Goal: Task Accomplishment & Management: Use online tool/utility

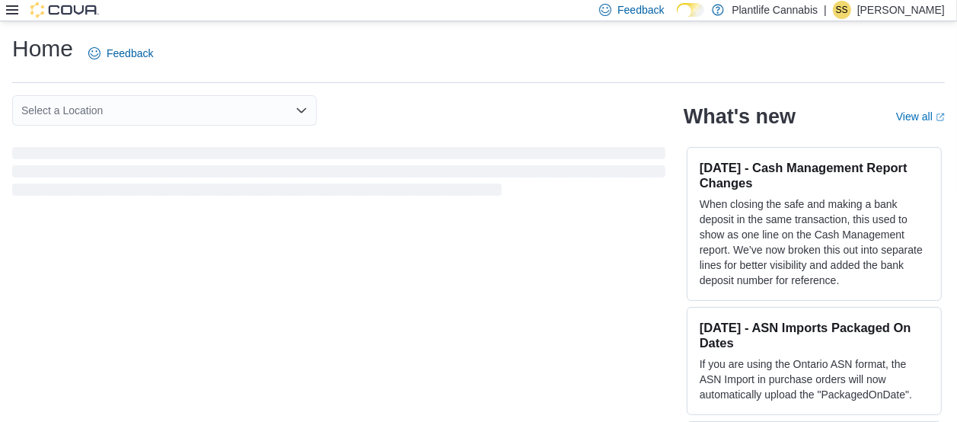
click at [13, 5] on icon at bounding box center [12, 10] width 12 height 12
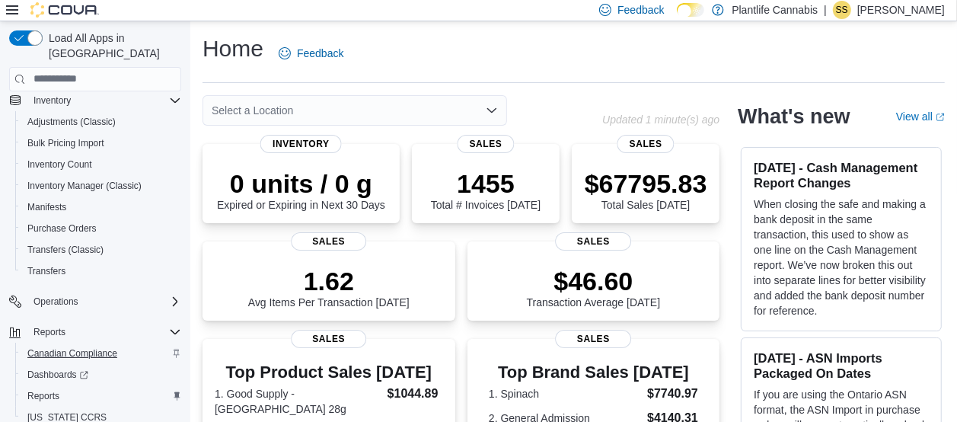
scroll to position [254, 0]
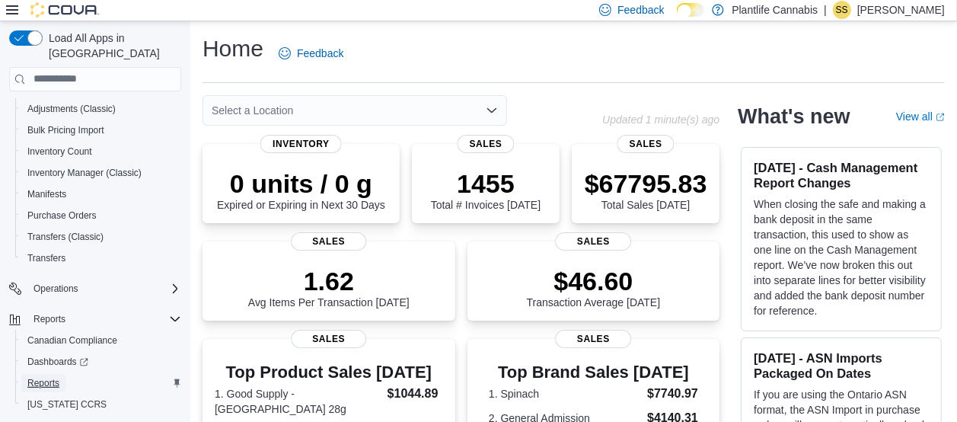
click at [40, 377] on span "Reports" at bounding box center [43, 383] width 32 height 12
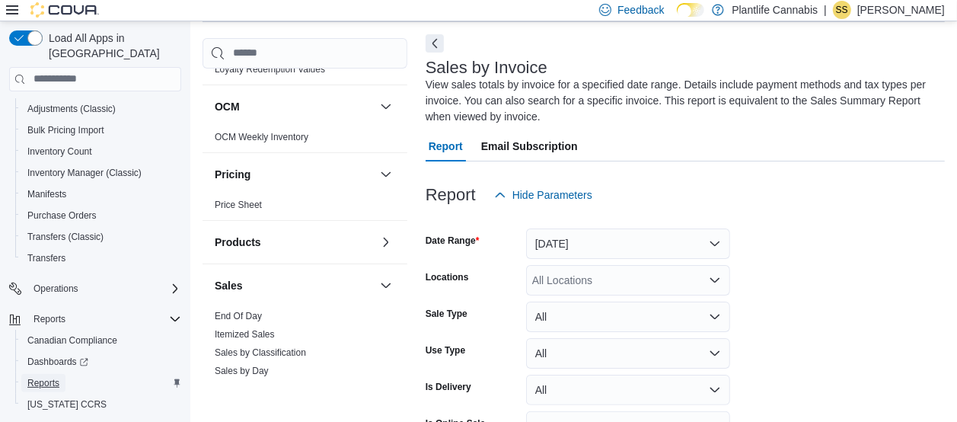
scroll to position [1015, 0]
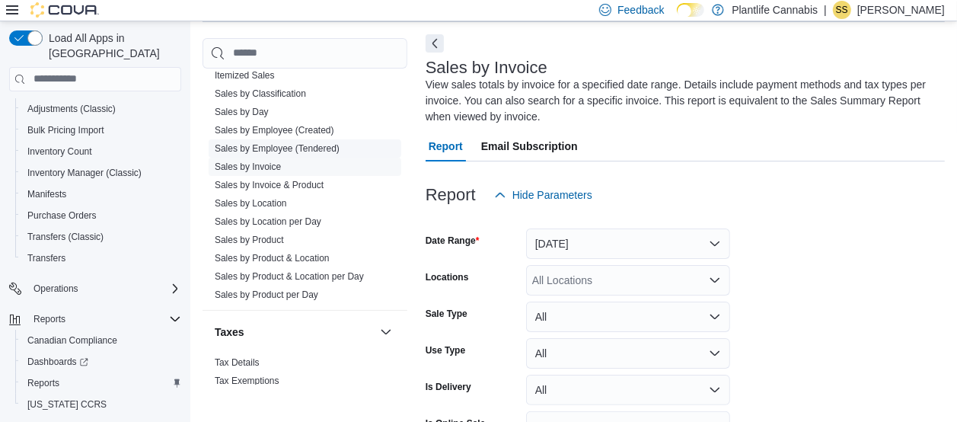
click at [289, 143] on link "Sales by Employee (Tendered)" at bounding box center [277, 148] width 125 height 11
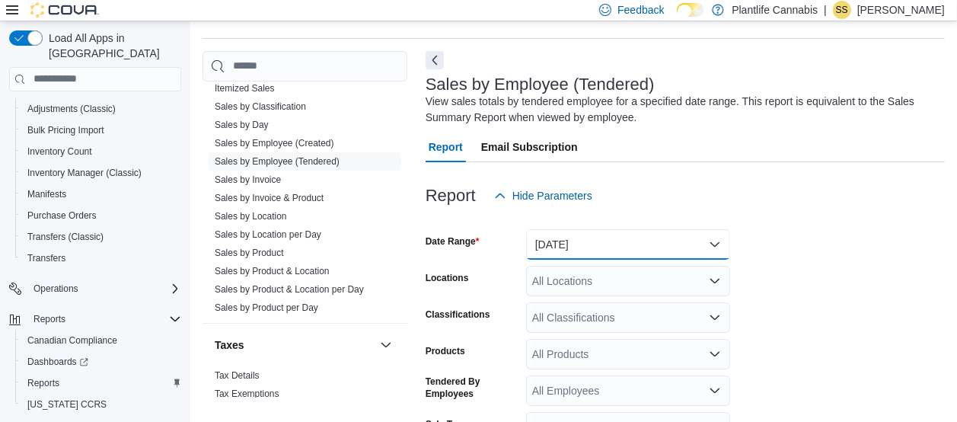
click at [604, 237] on button "Yesterday" at bounding box center [628, 244] width 204 height 30
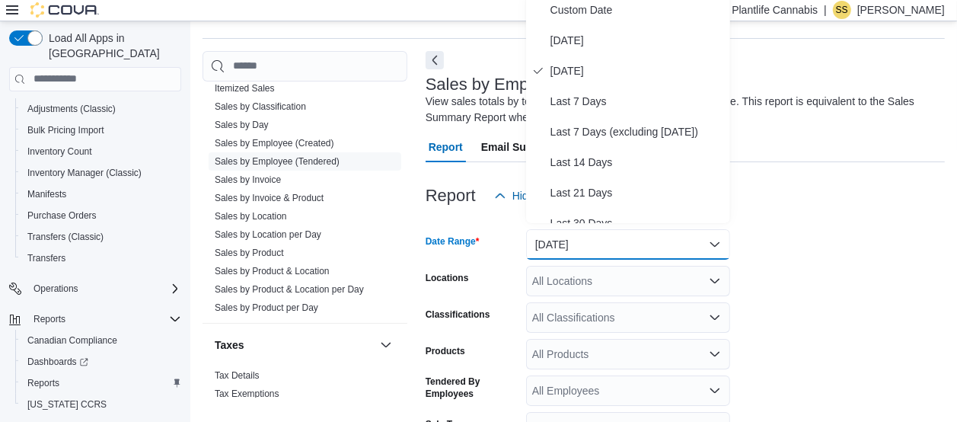
scroll to position [38, 0]
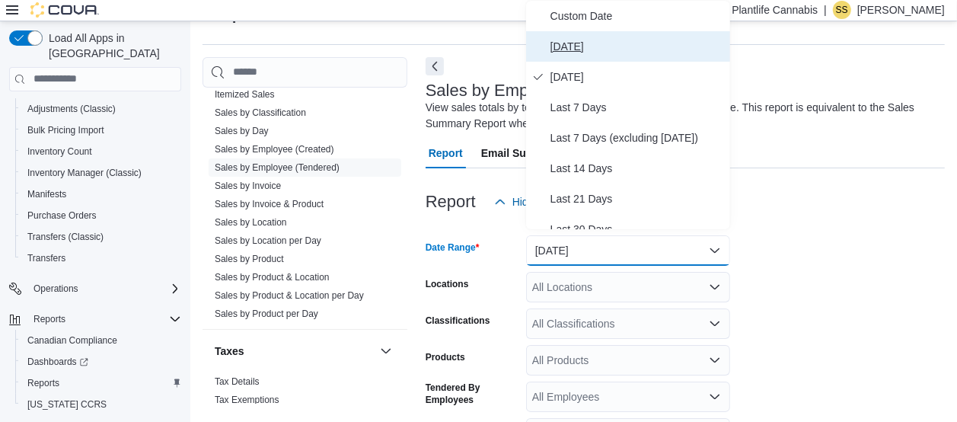
click at [567, 46] on span "Today" at bounding box center [638, 46] width 174 height 18
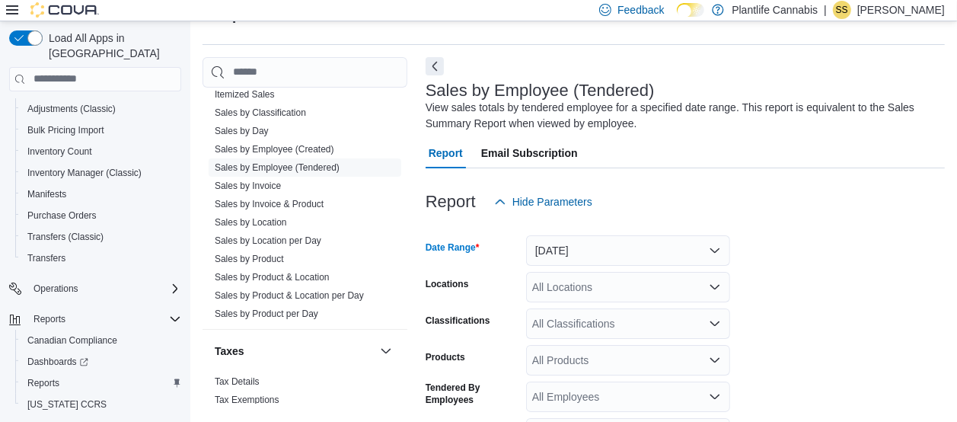
click at [561, 274] on div "All Locations" at bounding box center [628, 287] width 204 height 30
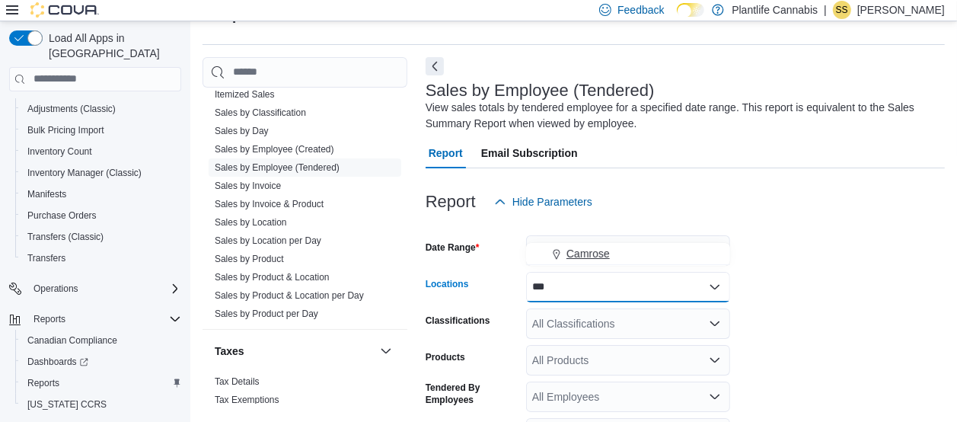
type input "***"
click at [588, 253] on span "Camrose" at bounding box center [588, 253] width 43 height 15
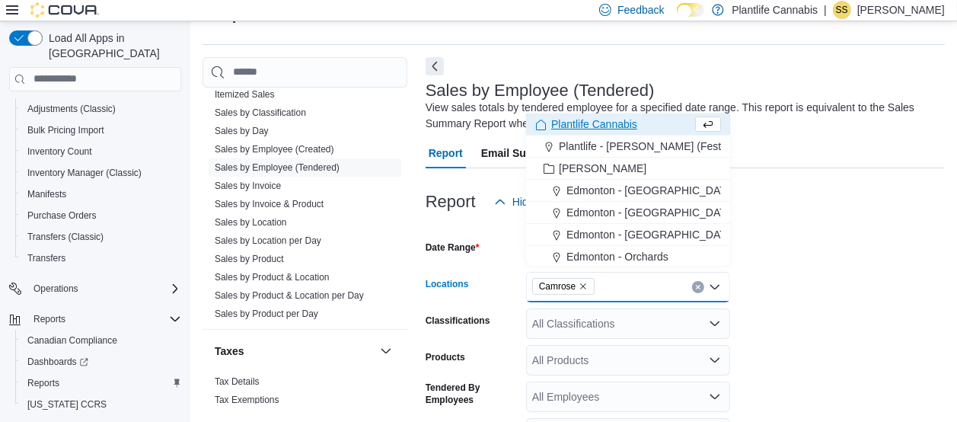
drag, startPoint x: 844, startPoint y: 200, endPoint x: 840, endPoint y: 206, distance: 7.8
click at [845, 200] on div "Report Hide Parameters" at bounding box center [685, 202] width 519 height 30
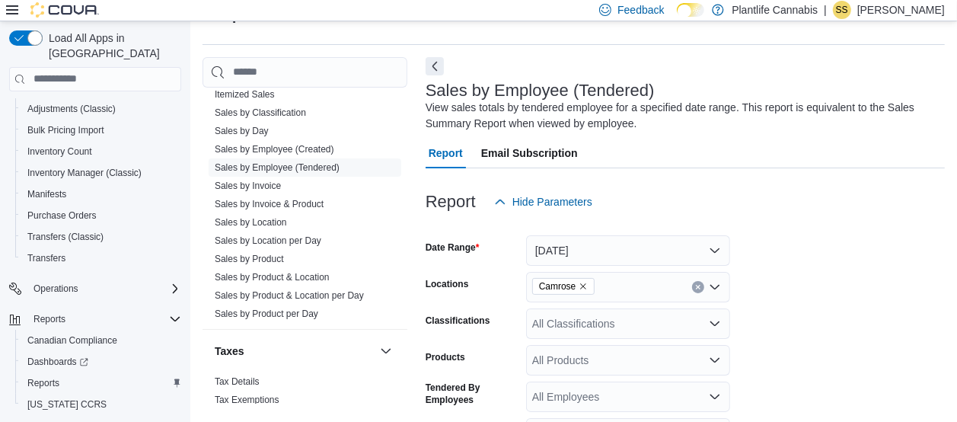
click at [839, 209] on div "Report Hide Parameters" at bounding box center [685, 202] width 519 height 30
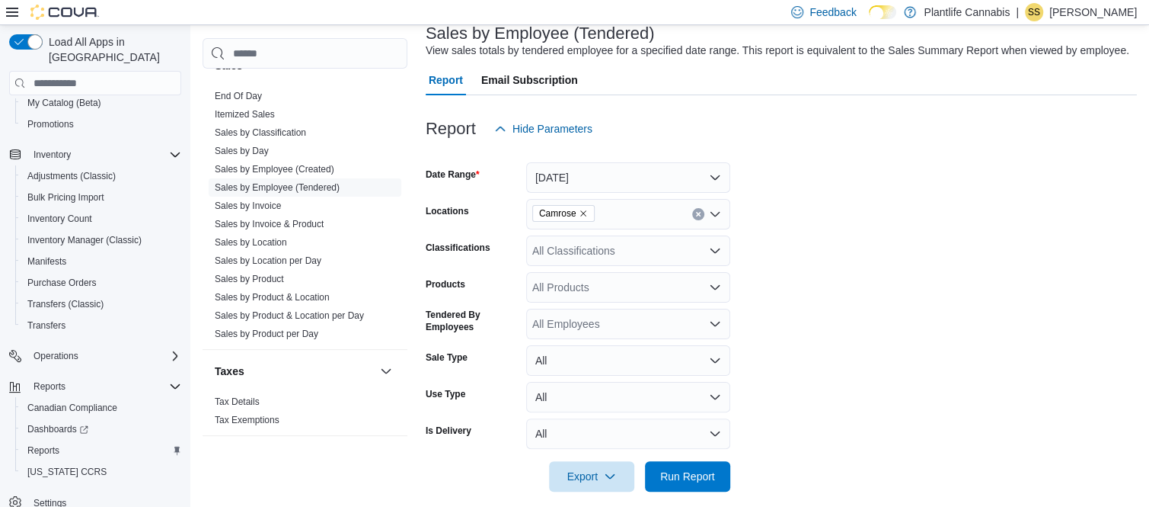
scroll to position [124, 0]
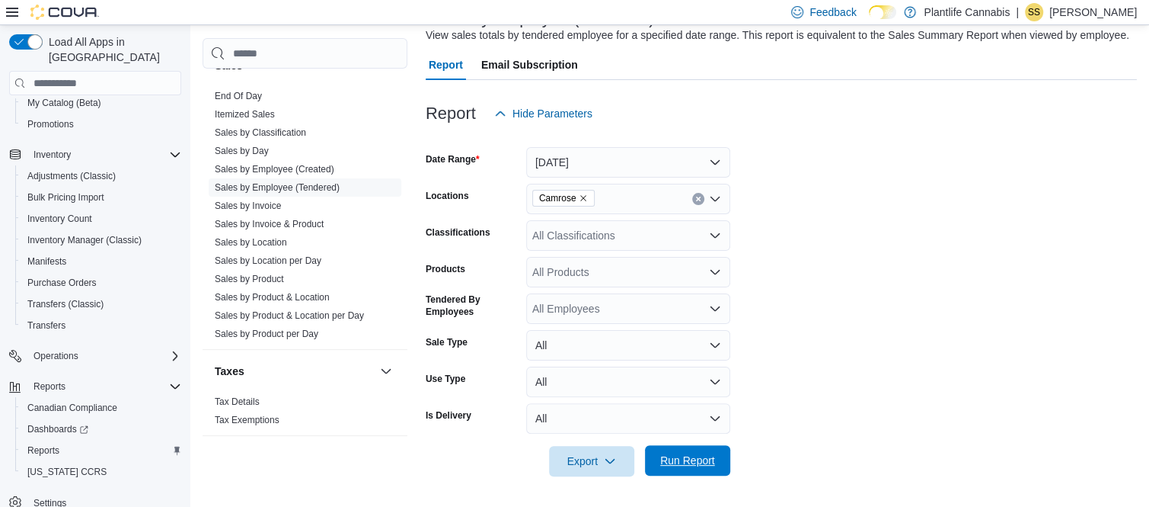
click at [676, 421] on span "Run Report" at bounding box center [687, 459] width 55 height 15
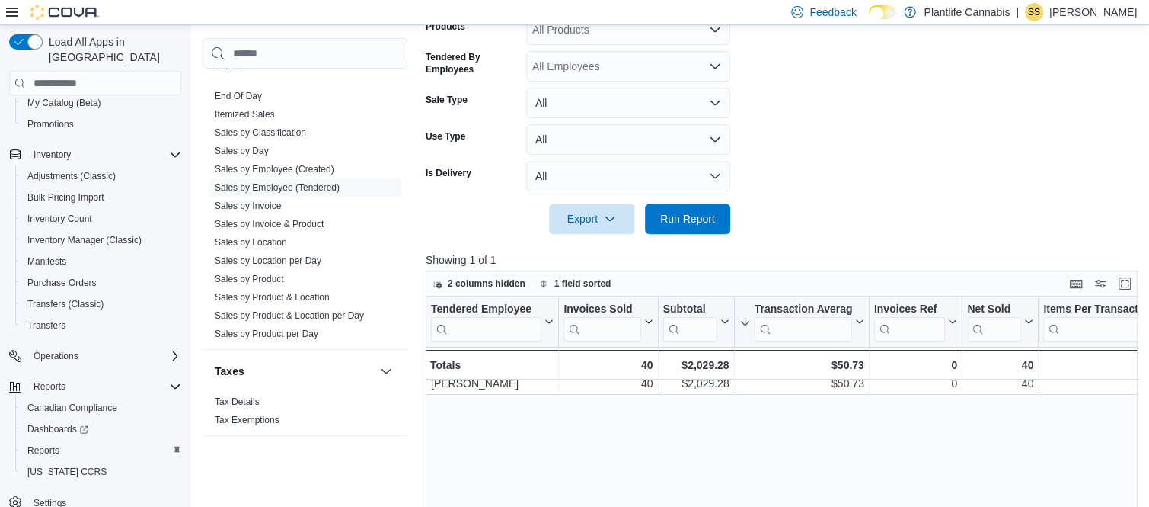
scroll to position [328, 0]
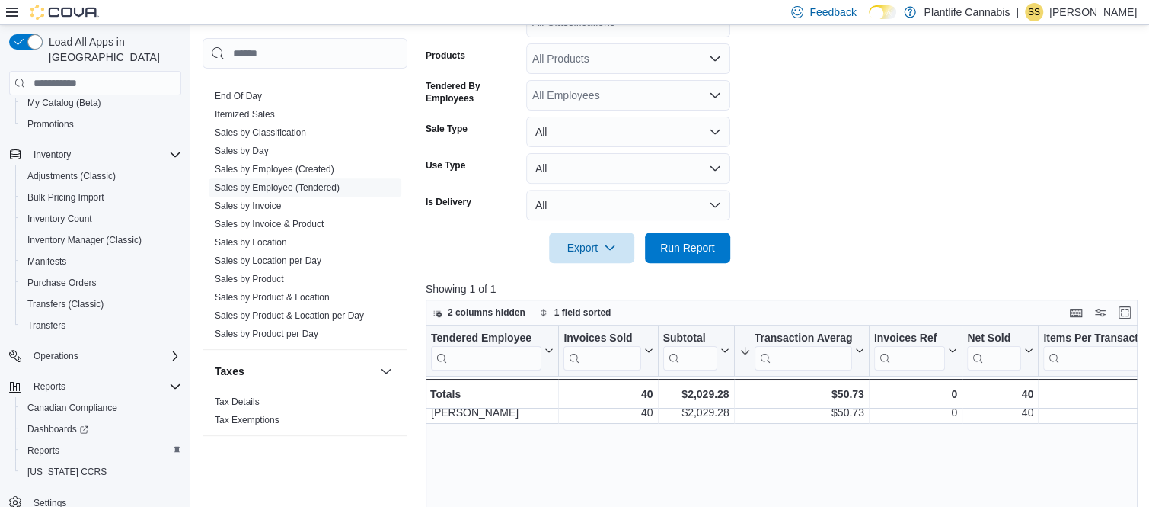
click at [809, 232] on div at bounding box center [785, 226] width 719 height 12
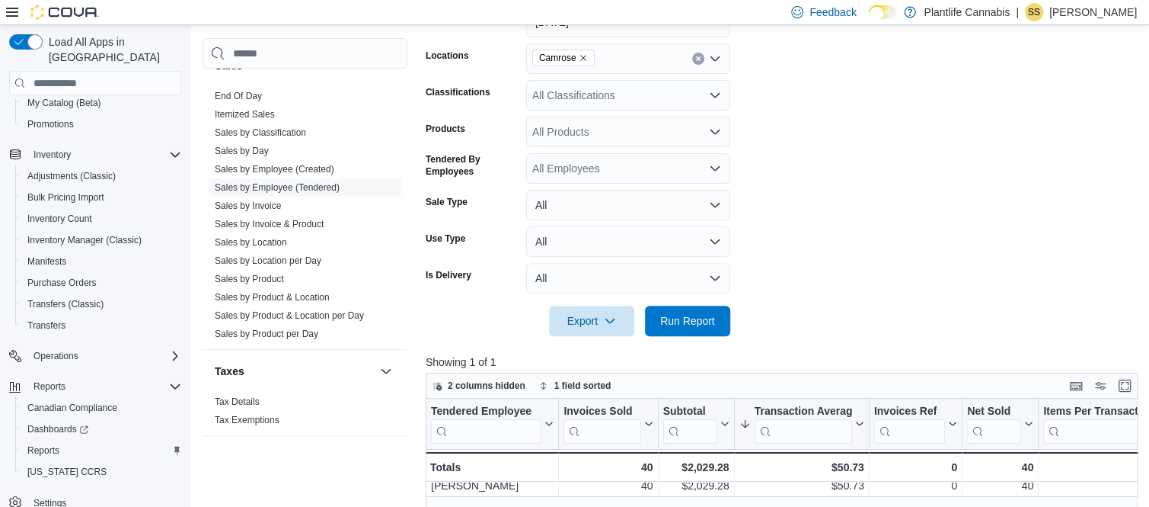
scroll to position [226, 0]
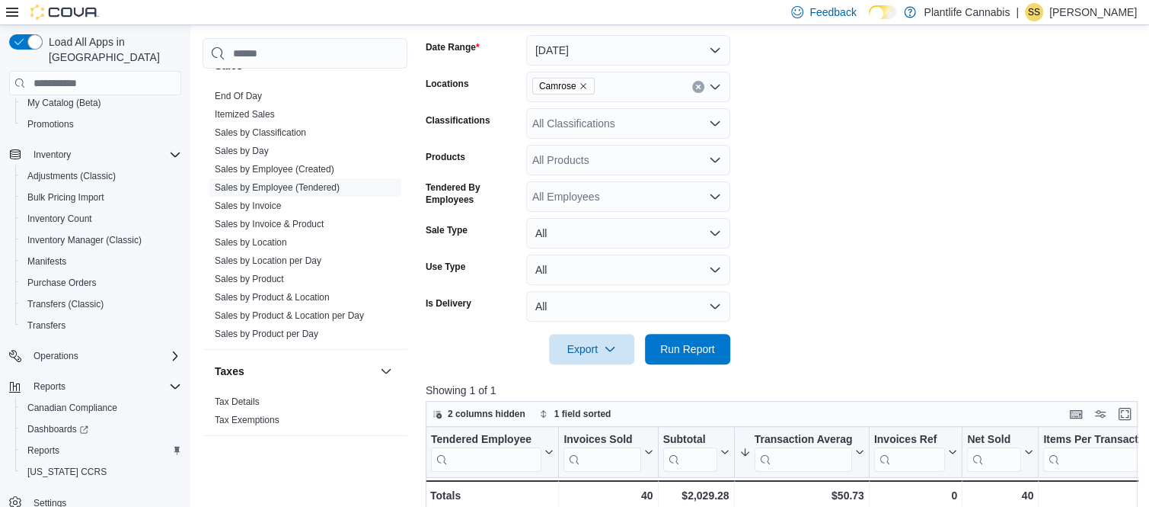
click at [638, 139] on div "All Classifications" at bounding box center [628, 123] width 204 height 30
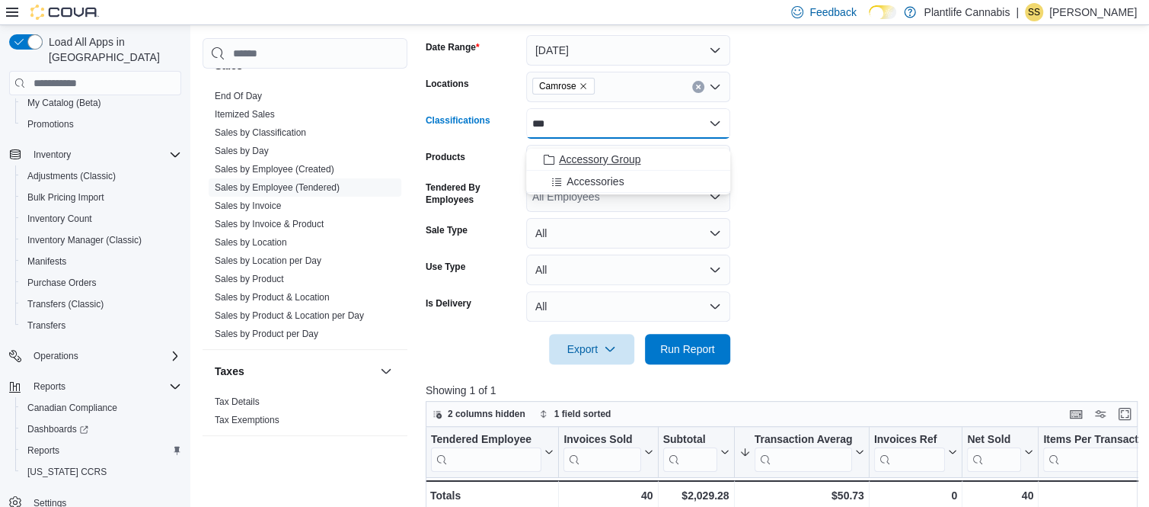
type input "***"
click at [592, 158] on span "Accessory Group" at bounding box center [599, 159] width 81 height 15
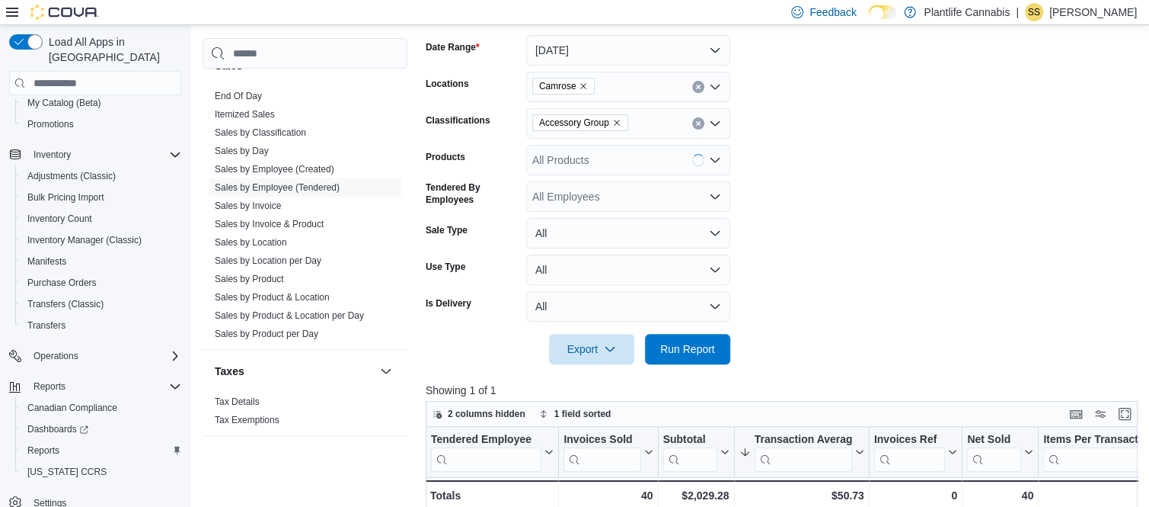
drag, startPoint x: 869, startPoint y: 177, endPoint x: 754, endPoint y: 278, distance: 152.8
click at [861, 186] on form "Date Range Today Locations Camrose Classifications Accessory Group Products All…" at bounding box center [785, 190] width 719 height 347
click at [698, 356] on span "Run Report" at bounding box center [687, 347] width 55 height 15
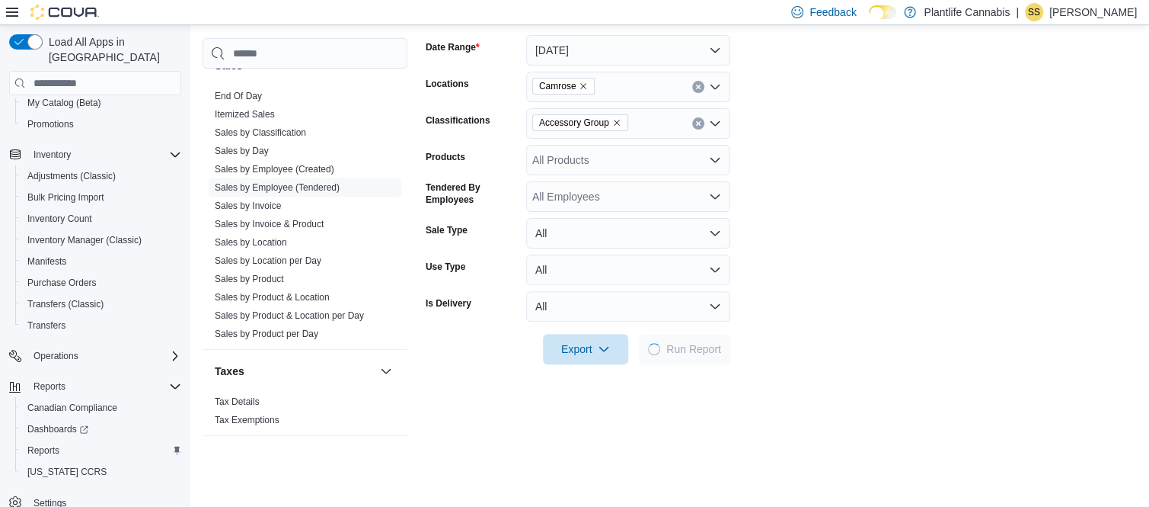
click at [803, 172] on form "Date Range Today Locations Camrose Classifications Accessory Group Products All…" at bounding box center [781, 190] width 711 height 347
click at [798, 212] on form "Date Range Today Locations Camrose Classifications Accessory Group Products All…" at bounding box center [781, 190] width 711 height 347
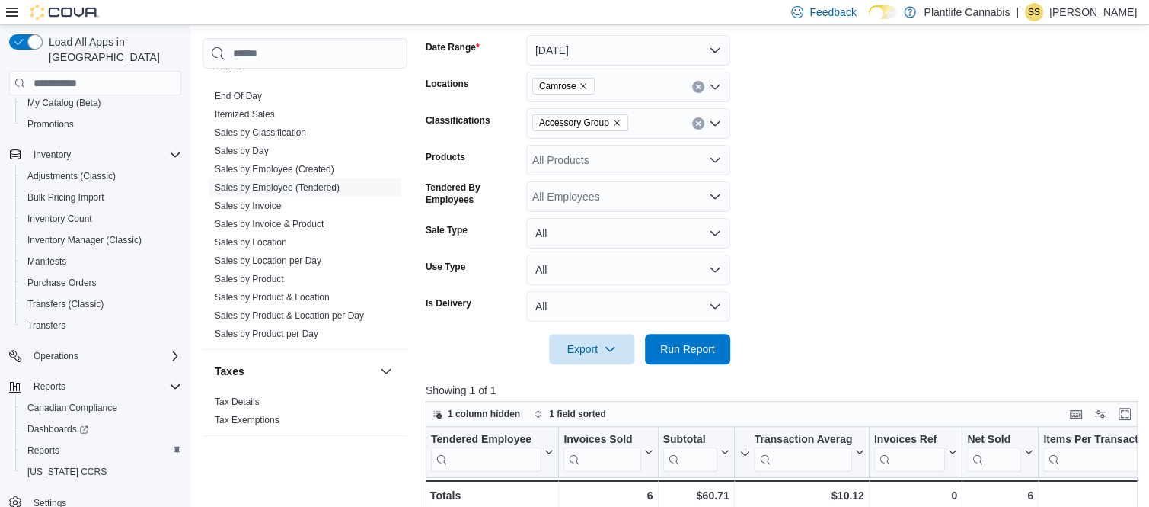
scroll to position [328, 0]
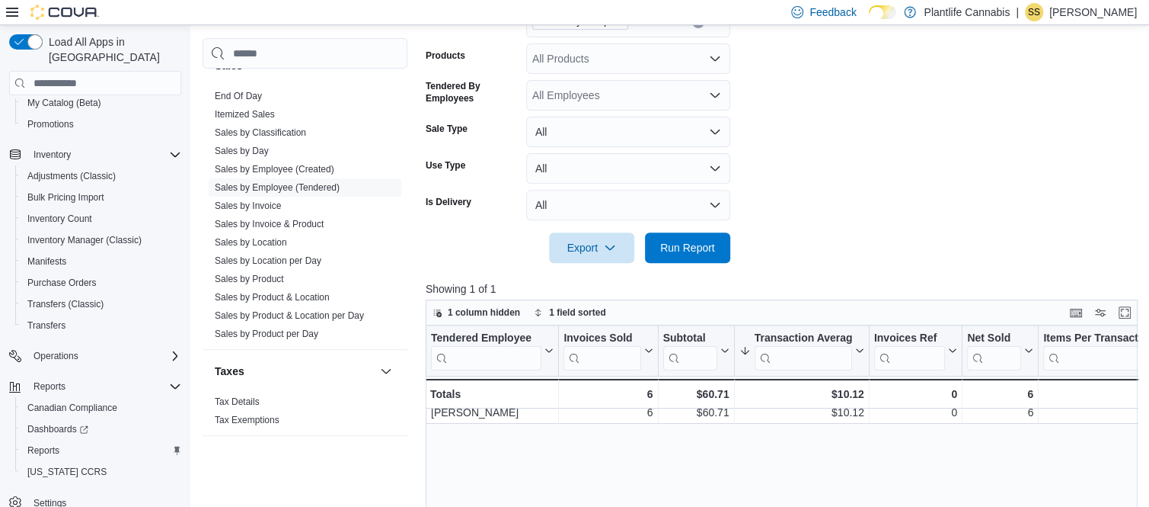
click at [829, 212] on form "Date Range Today Locations Camrose Classifications Accessory Group Products All…" at bounding box center [785, 88] width 719 height 347
click at [813, 165] on form "Date Range Today Locations Camrose Classifications Accessory Group Products All…" at bounding box center [785, 88] width 719 height 347
click at [796, 216] on form "Date Range Today Locations Camrose Classifications Accessory Group Products All…" at bounding box center [785, 88] width 719 height 347
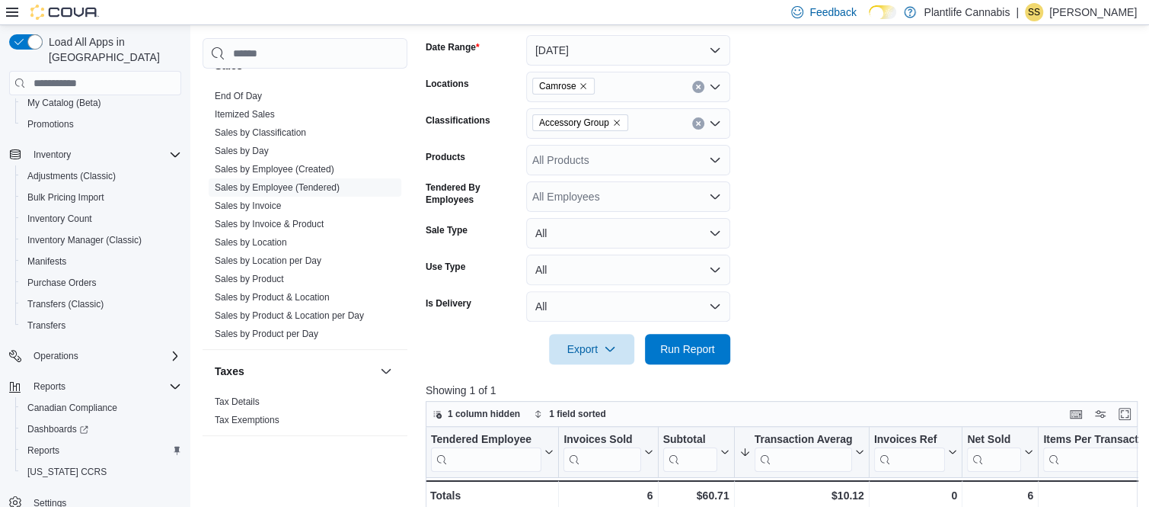
click at [612, 127] on icon "Remove Accessory Group from selection in this group" at bounding box center [616, 122] width 9 height 9
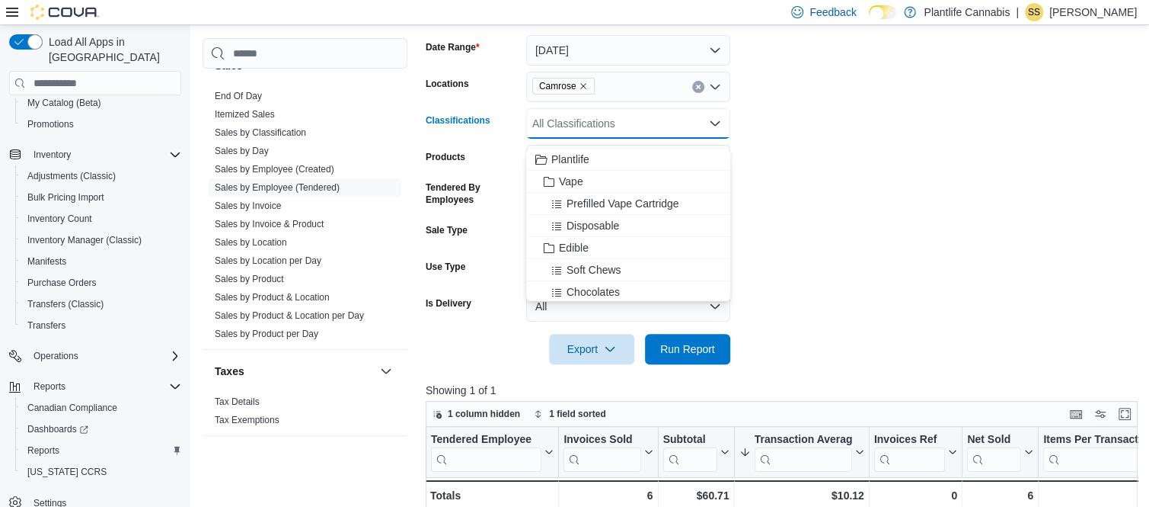
click at [757, 107] on form "Date Range Today Locations Camrose Classifications All Classifications Combo bo…" at bounding box center [785, 190] width 719 height 347
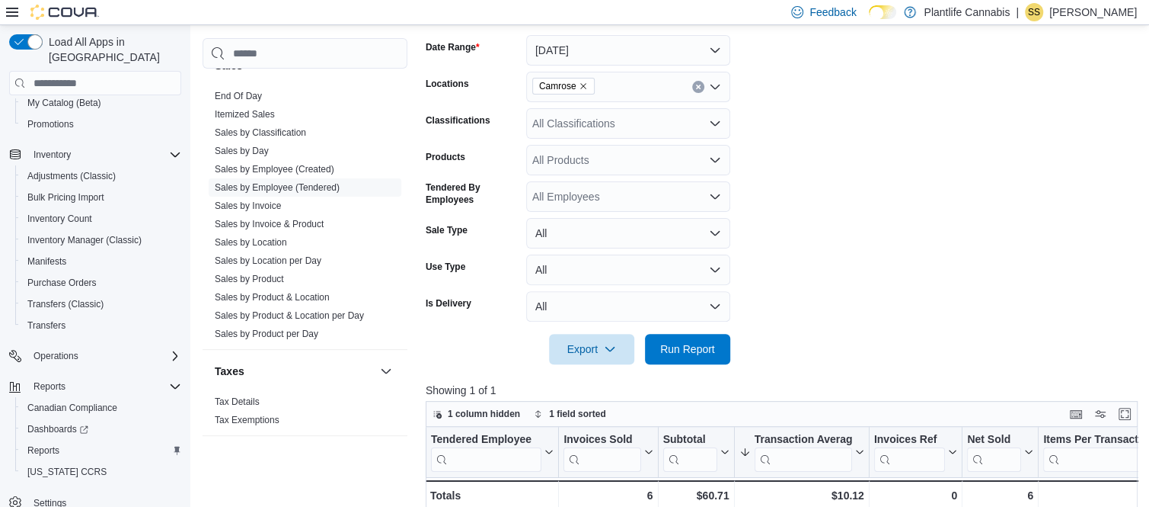
click at [766, 156] on form "Date Range Today Locations Camrose Classifications All Classifications Products…" at bounding box center [785, 190] width 719 height 347
click at [769, 158] on form "Date Range Today Locations Camrose Classifications All Classifications Products…" at bounding box center [785, 190] width 719 height 347
click at [751, 91] on form "Date Range Today Locations Camrose Classifications All Classifications Products…" at bounding box center [785, 190] width 719 height 347
click at [807, 90] on form "Date Range Today Locations Camrose Classifications All Classifications Products…" at bounding box center [785, 190] width 719 height 347
click at [781, 90] on form "Date Range Today Locations Camrose Classifications All Classifications Products…" at bounding box center [785, 190] width 719 height 347
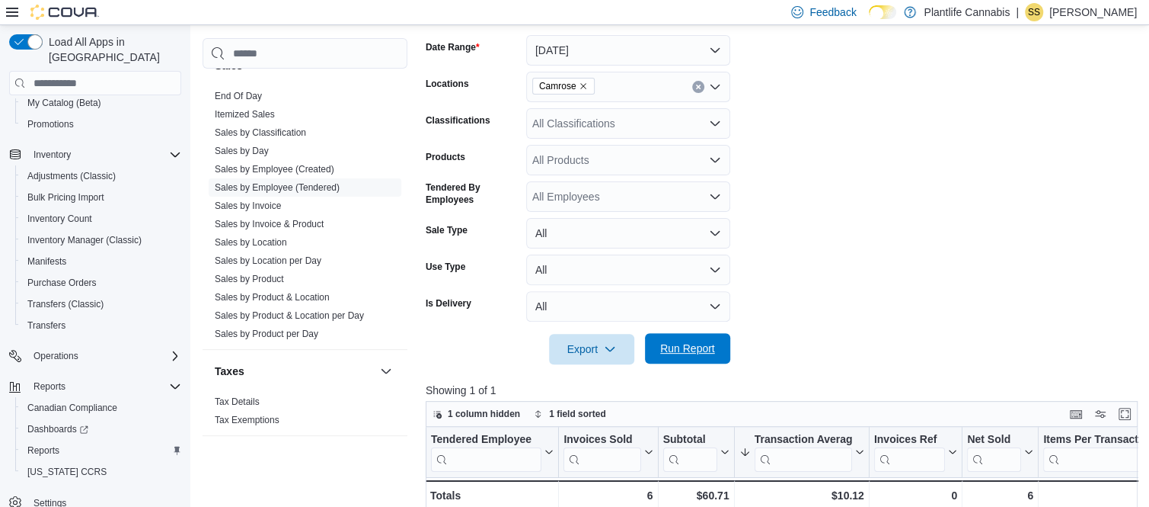
click at [692, 356] on span "Run Report" at bounding box center [687, 347] width 55 height 15
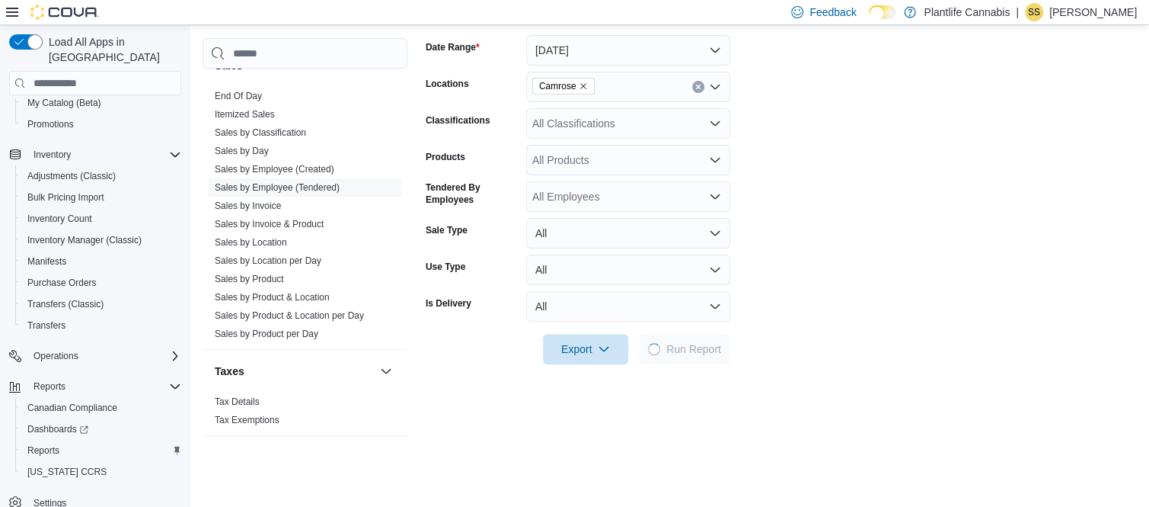
click at [775, 168] on form "Date Range Today Locations Camrose Classifications All Classifications Products…" at bounding box center [781, 190] width 711 height 347
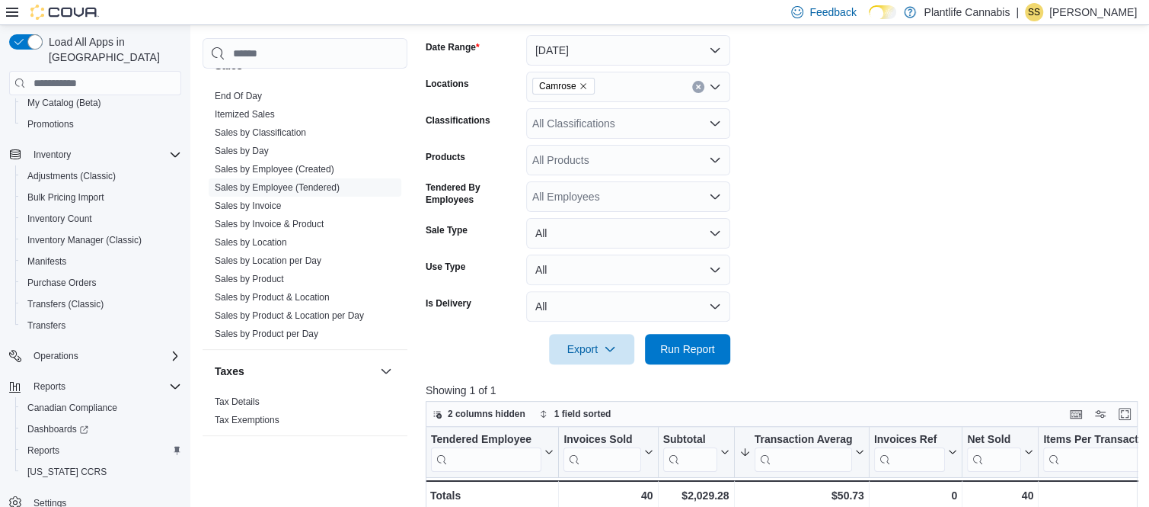
click at [781, 203] on form "Date Range Today Locations Camrose Classifications All Classifications Products…" at bounding box center [785, 190] width 719 height 347
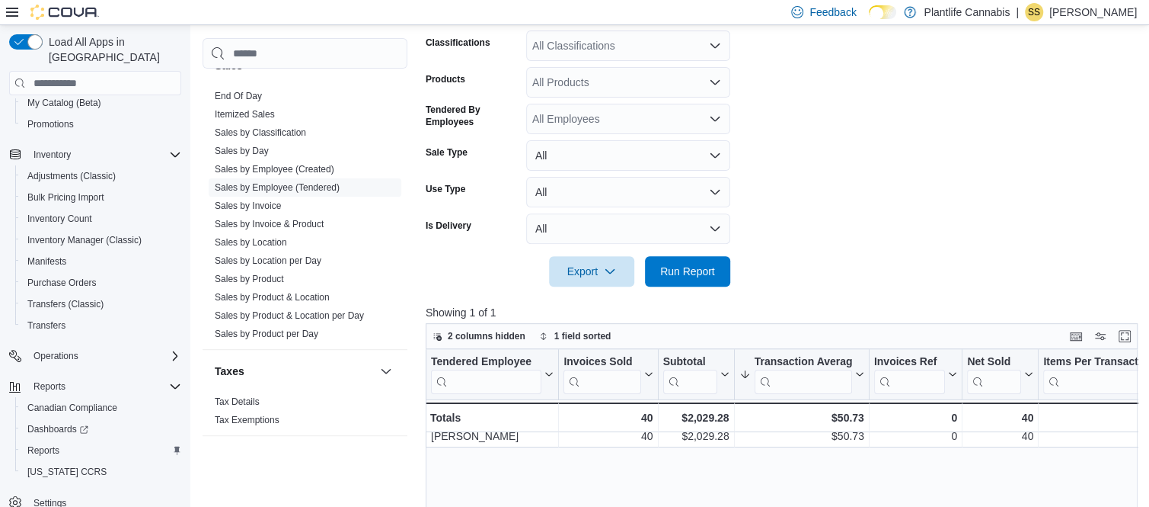
scroll to position [328, 0]
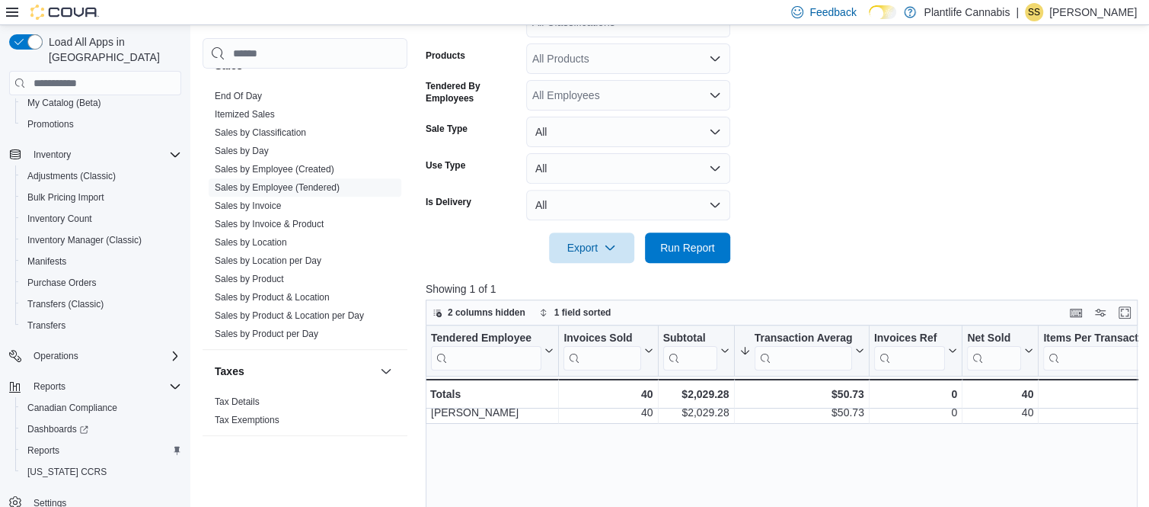
click at [789, 194] on form "Date Range Today Locations Camrose Classifications All Classifications Products…" at bounding box center [785, 88] width 719 height 347
click at [770, 159] on form "Date Range Today Locations Camrose Classifications All Classifications Products…" at bounding box center [785, 88] width 719 height 347
click at [749, 134] on form "Date Range Today Locations Camrose Classifications All Classifications Products…" at bounding box center [785, 88] width 719 height 347
click at [826, 201] on form "Date Range Today Locations Camrose Classifications All Classifications Products…" at bounding box center [785, 88] width 719 height 347
